Goal: Task Accomplishment & Management: Manage account settings

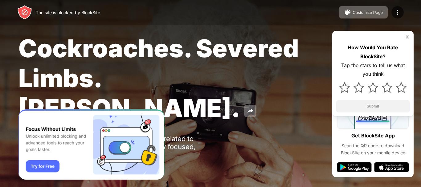
click at [407, 39] on img at bounding box center [407, 36] width 5 height 5
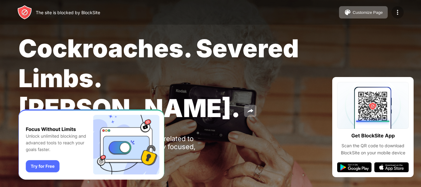
click at [396, 15] on img at bounding box center [397, 12] width 7 height 7
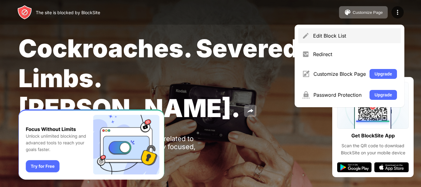
click at [348, 32] on div "Edit Block List" at bounding box center [349, 35] width 102 height 15
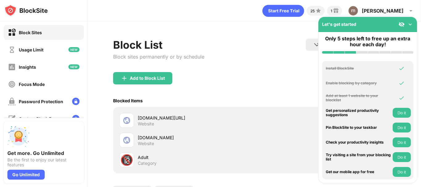
click at [127, 162] on div "🔞" at bounding box center [126, 160] width 13 height 13
click at [147, 161] on div "Category" at bounding box center [147, 163] width 19 height 6
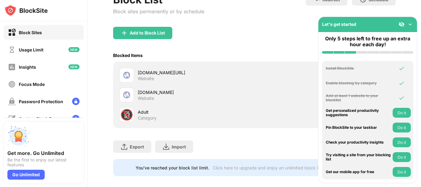
scroll to position [56, 0]
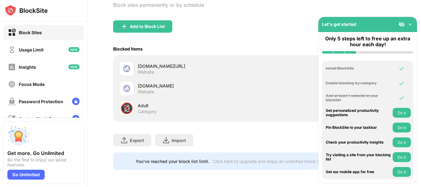
click at [409, 26] on img at bounding box center [410, 24] width 6 height 6
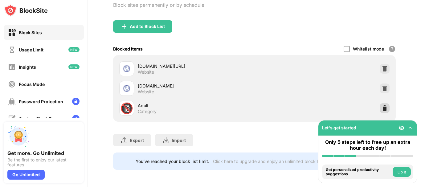
click at [381, 105] on img at bounding box center [384, 108] width 6 height 6
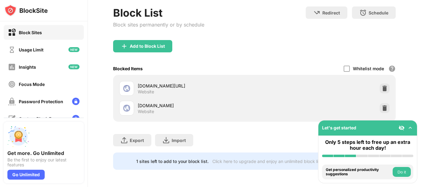
scroll to position [37, 0]
